Goal: Obtain resource: Obtain resource

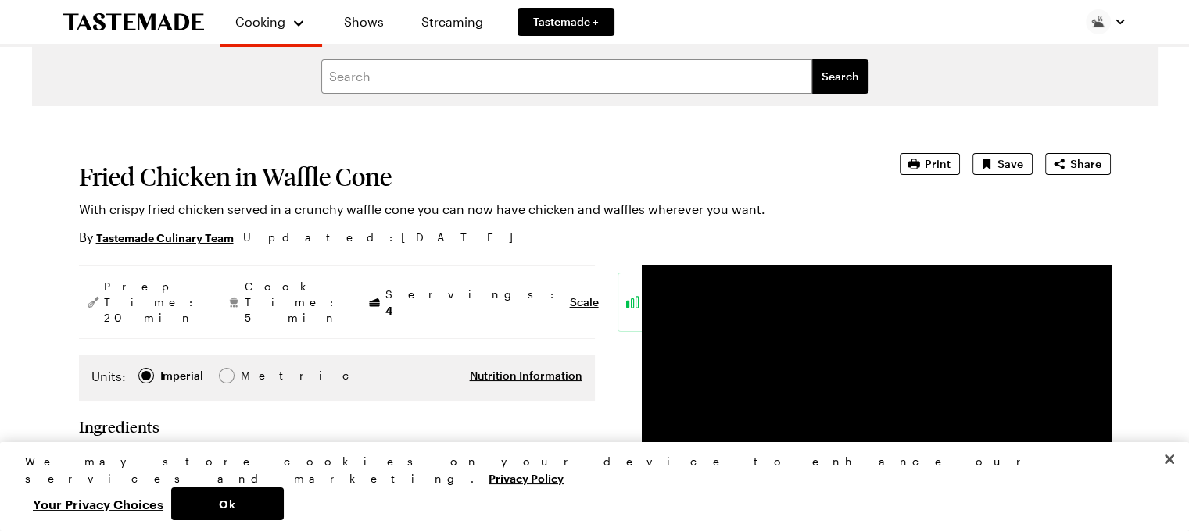
type textarea "x"
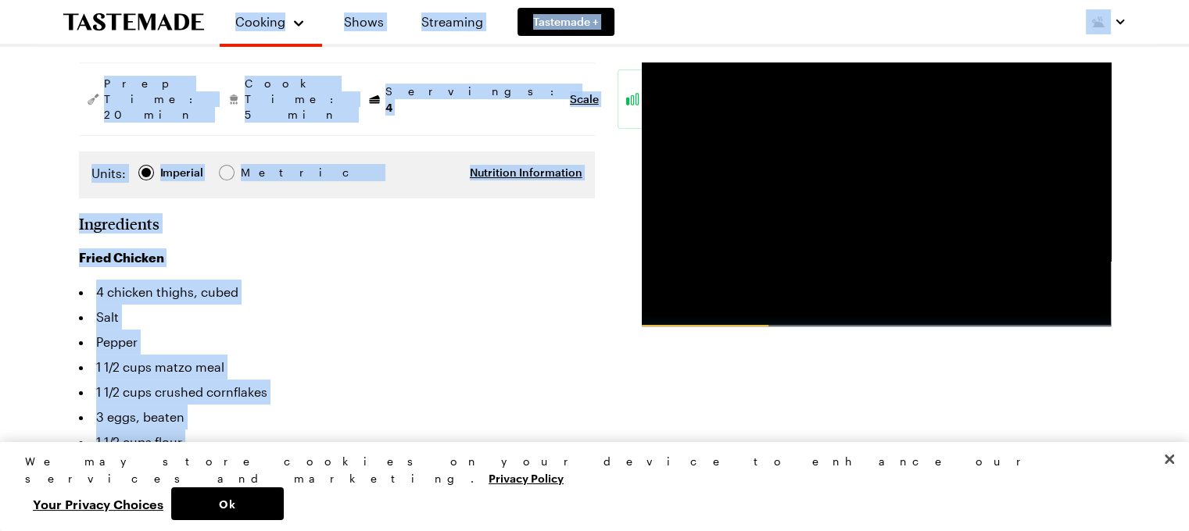
scroll to position [158, 0]
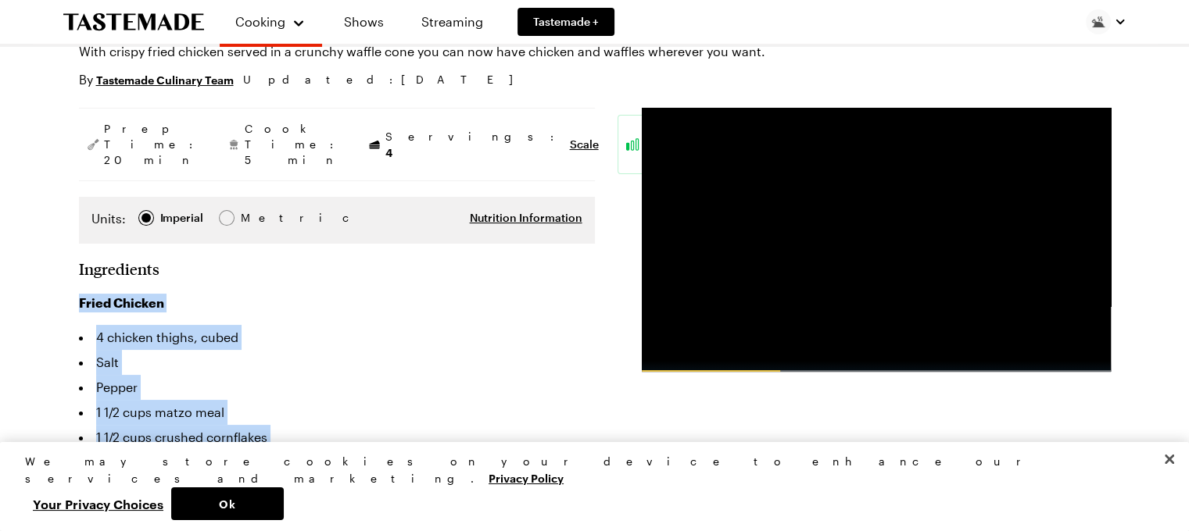
drag, startPoint x: 229, startPoint y: 390, endPoint x: 75, endPoint y: 270, distance: 194.9
copy div "Fried Chicken 4 chicken thighs, cubed Salt Pepper 1 1/2 cups matzo meal 1 1/2 c…"
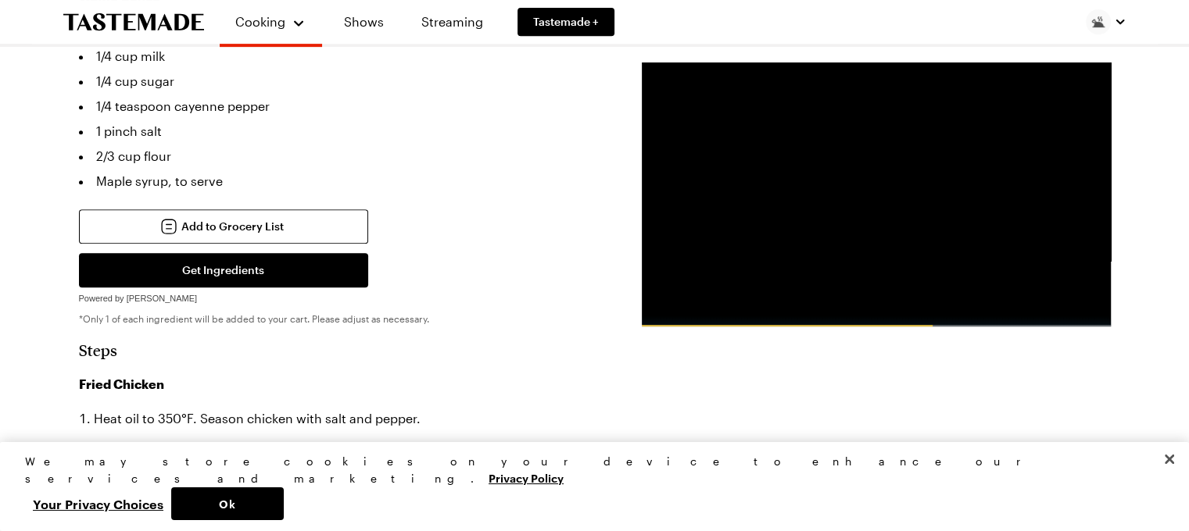
scroll to position [942, 0]
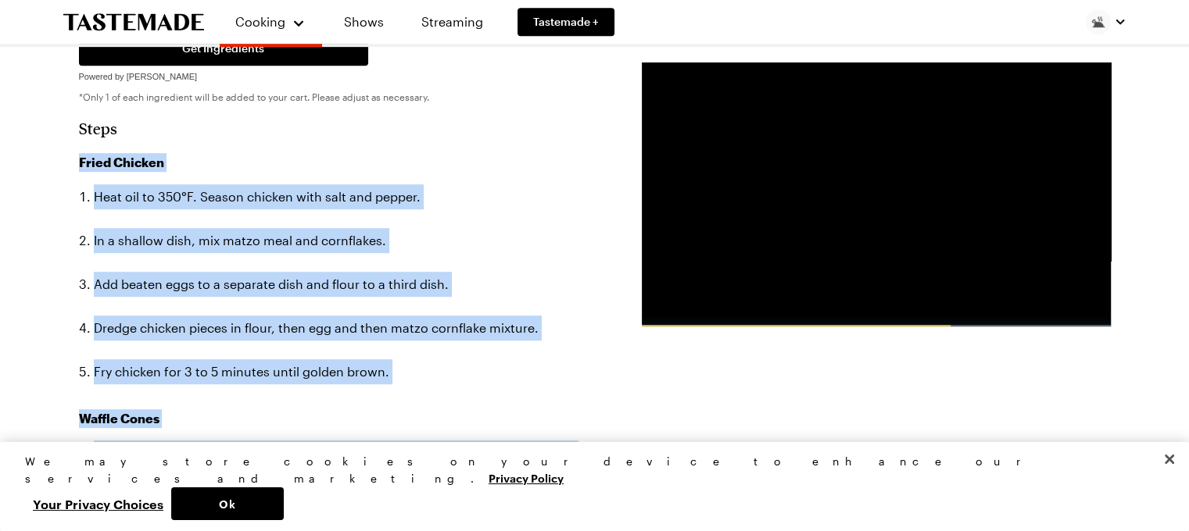
drag, startPoint x: 314, startPoint y: 301, endPoint x: 81, endPoint y: 110, distance: 301.0
click at [79, 119] on section "Steps Fried Chicken Heat oil to 350°F. Season chicken with salt and pepper. In …" at bounding box center [337, 399] width 516 height 560
copy div "Fried Chicken Heat oil to 350°F. Season chicken with salt and pepper. In a shal…"
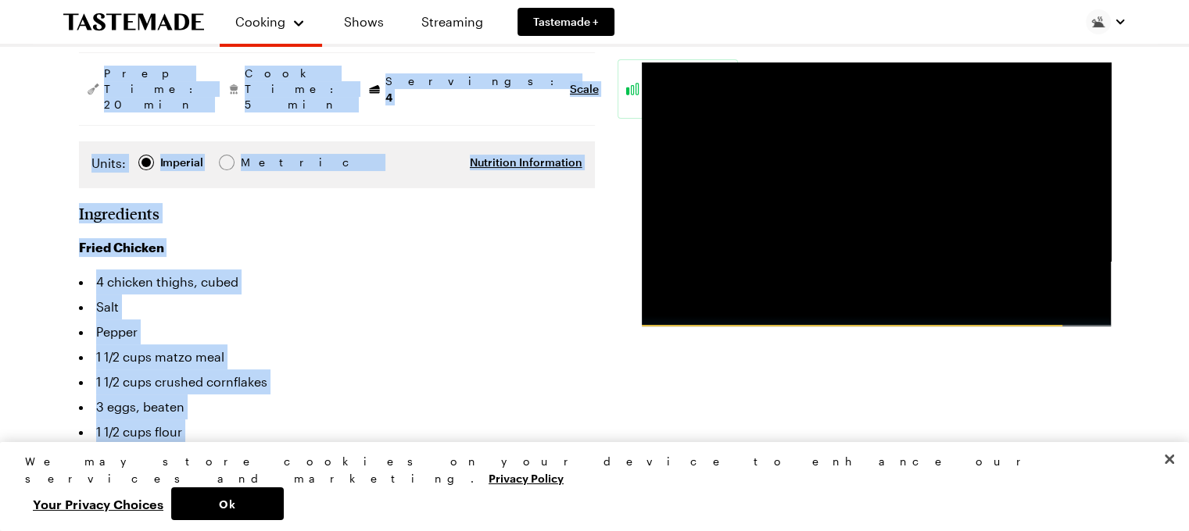
scroll to position [84, 0]
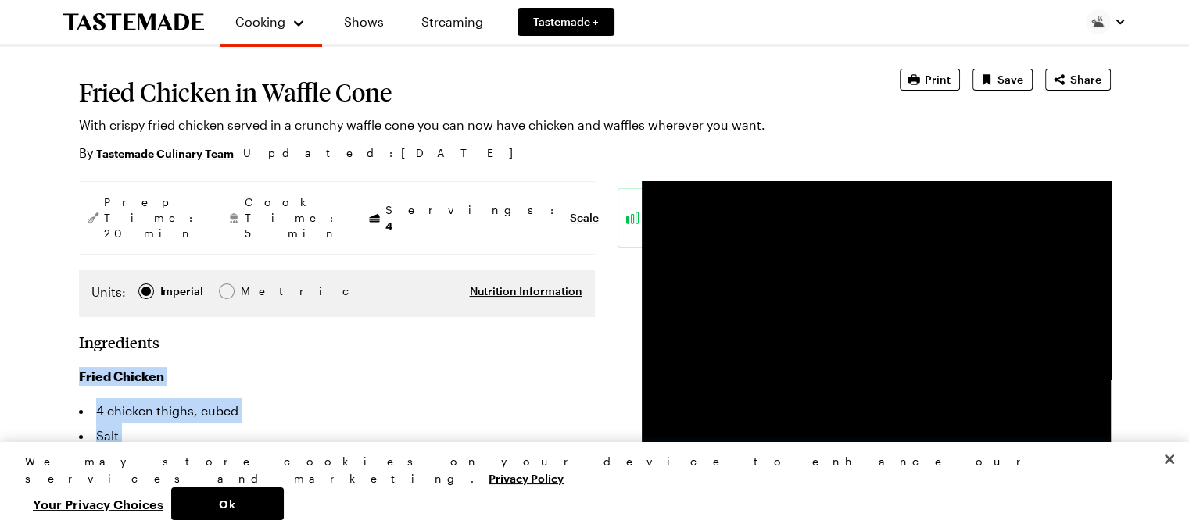
drag, startPoint x: 223, startPoint y: 333, endPoint x: 70, endPoint y: 340, distance: 154.1
copy div "Fried Chicken 4 chicken thighs, cubed Salt Pepper 1 1/2 cups matzo meal 1 1/2 c…"
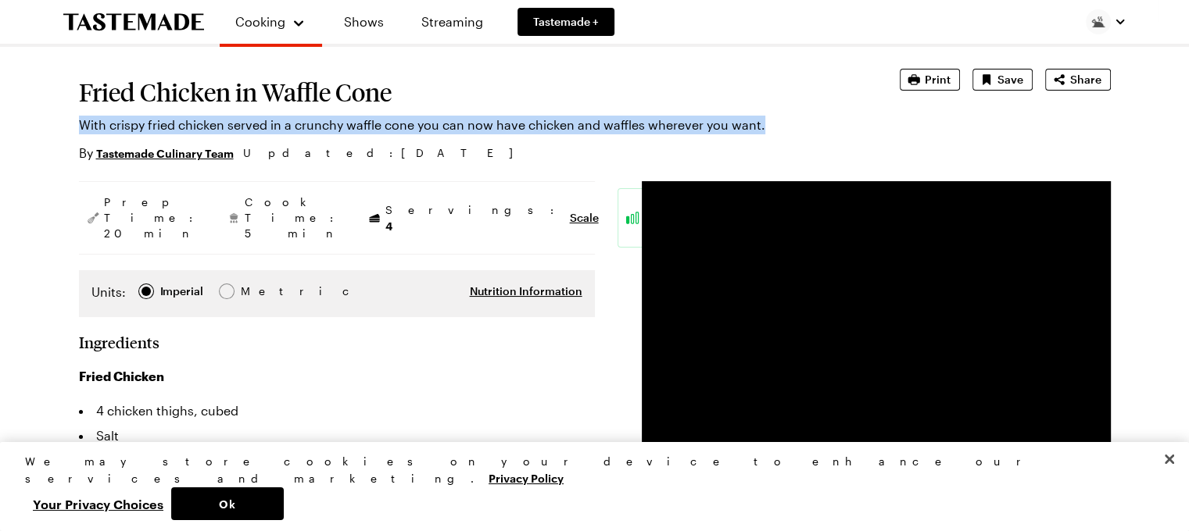
drag, startPoint x: 754, startPoint y: 124, endPoint x: 81, endPoint y: 118, distance: 672.8
click at [81, 118] on p "With crispy fried chicken served in a crunchy waffle cone you can now have chic…" at bounding box center [467, 125] width 777 height 19
copy p "With crispy fried chicken served in a crunchy waffle cone you can now have chic…"
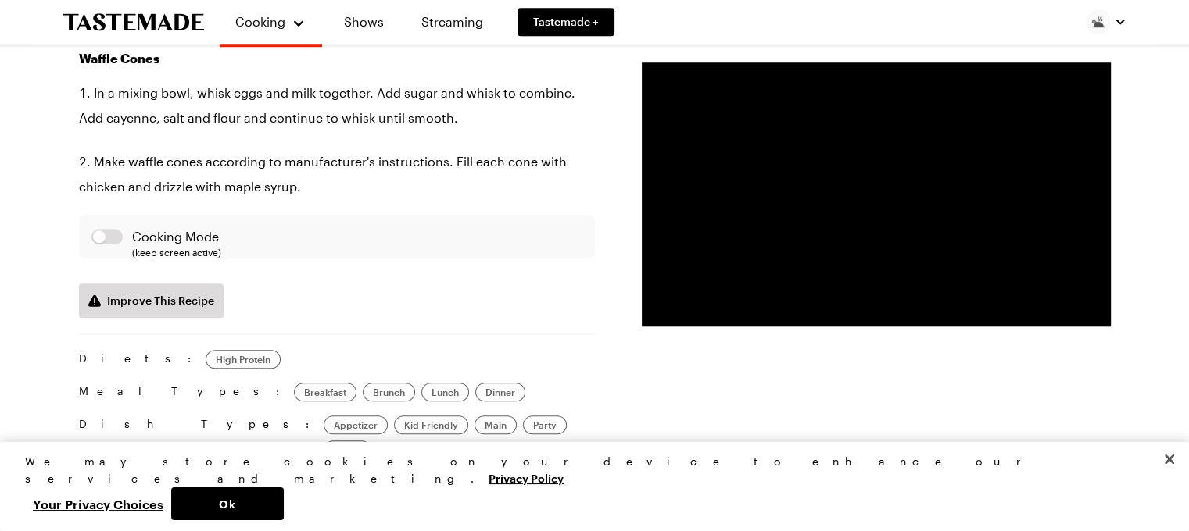
scroll to position [1320, 0]
